Goal: Check status: Check status

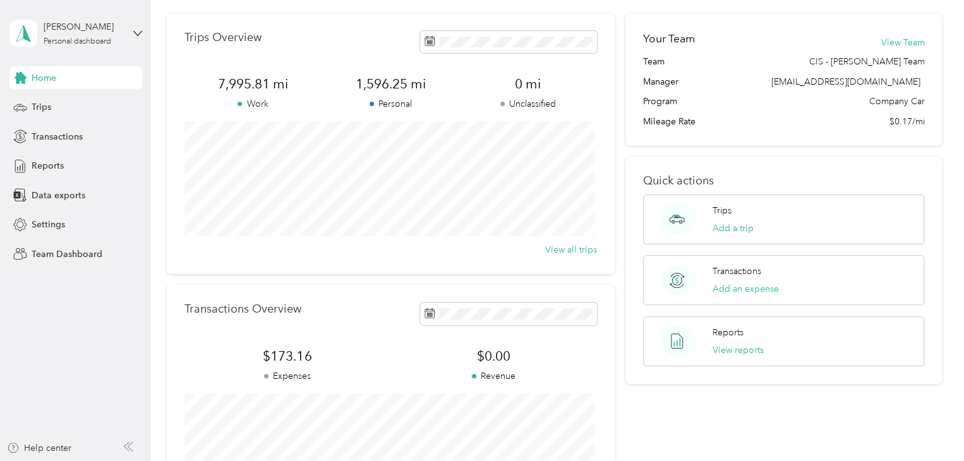
scroll to position [232, 0]
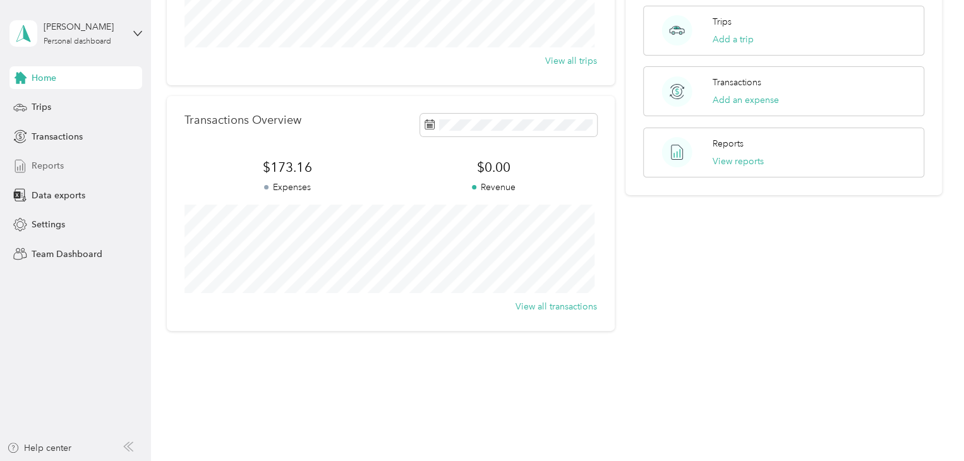
click at [38, 162] on span "Reports" at bounding box center [48, 165] width 32 height 13
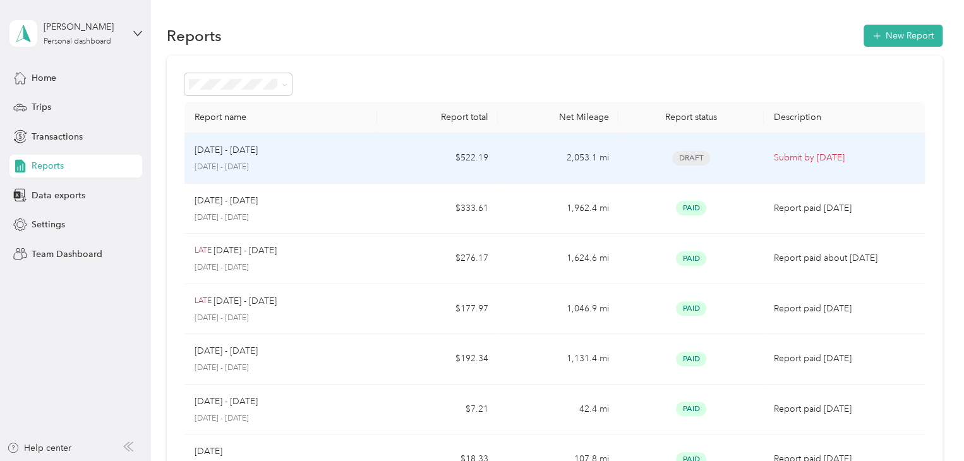
click at [236, 150] on p "[DATE] - [DATE]" at bounding box center [225, 150] width 63 height 14
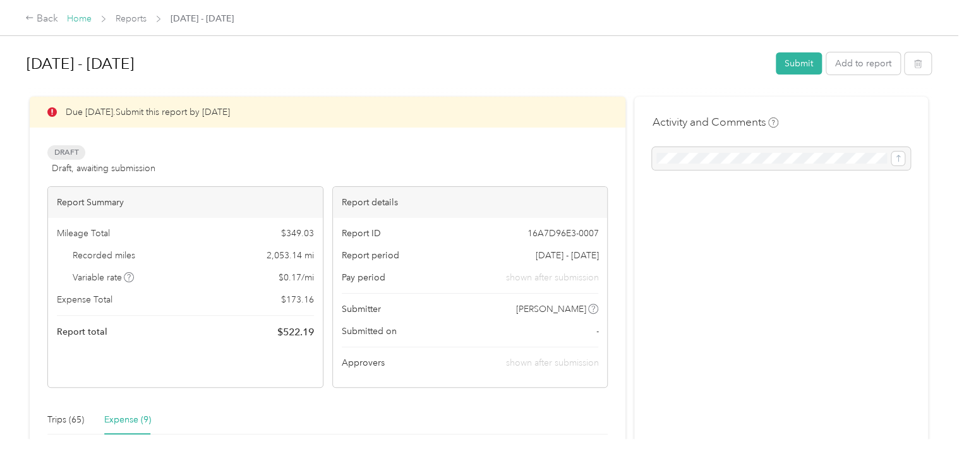
click at [82, 17] on link "Home" at bounding box center [79, 18] width 25 height 11
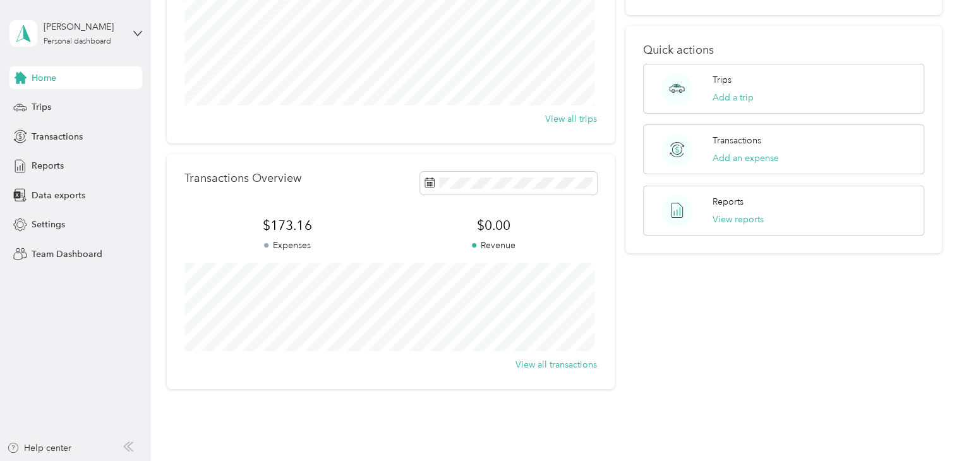
scroll to position [189, 0]
